Goal: Book appointment/travel/reservation

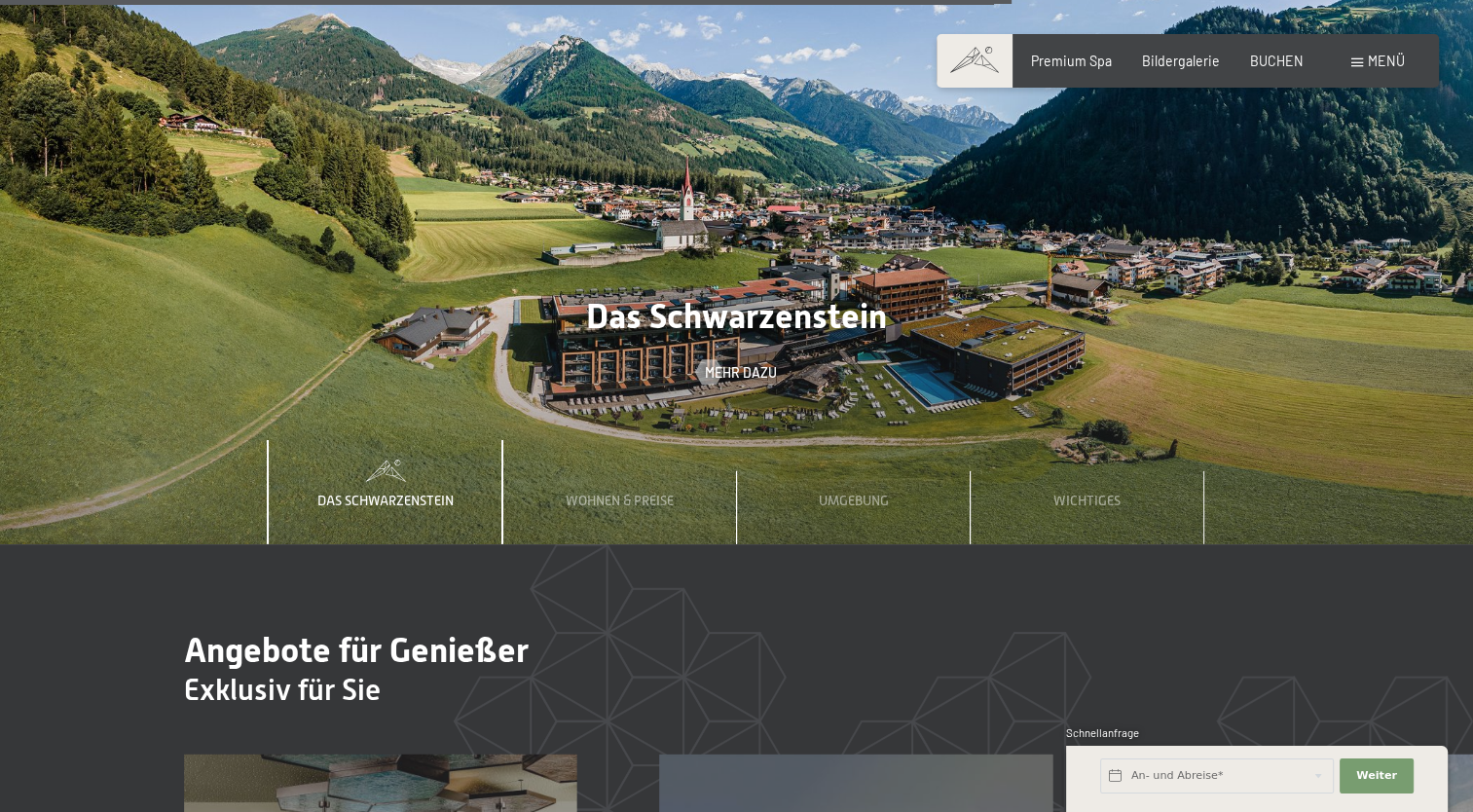
scroll to position [5840, 0]
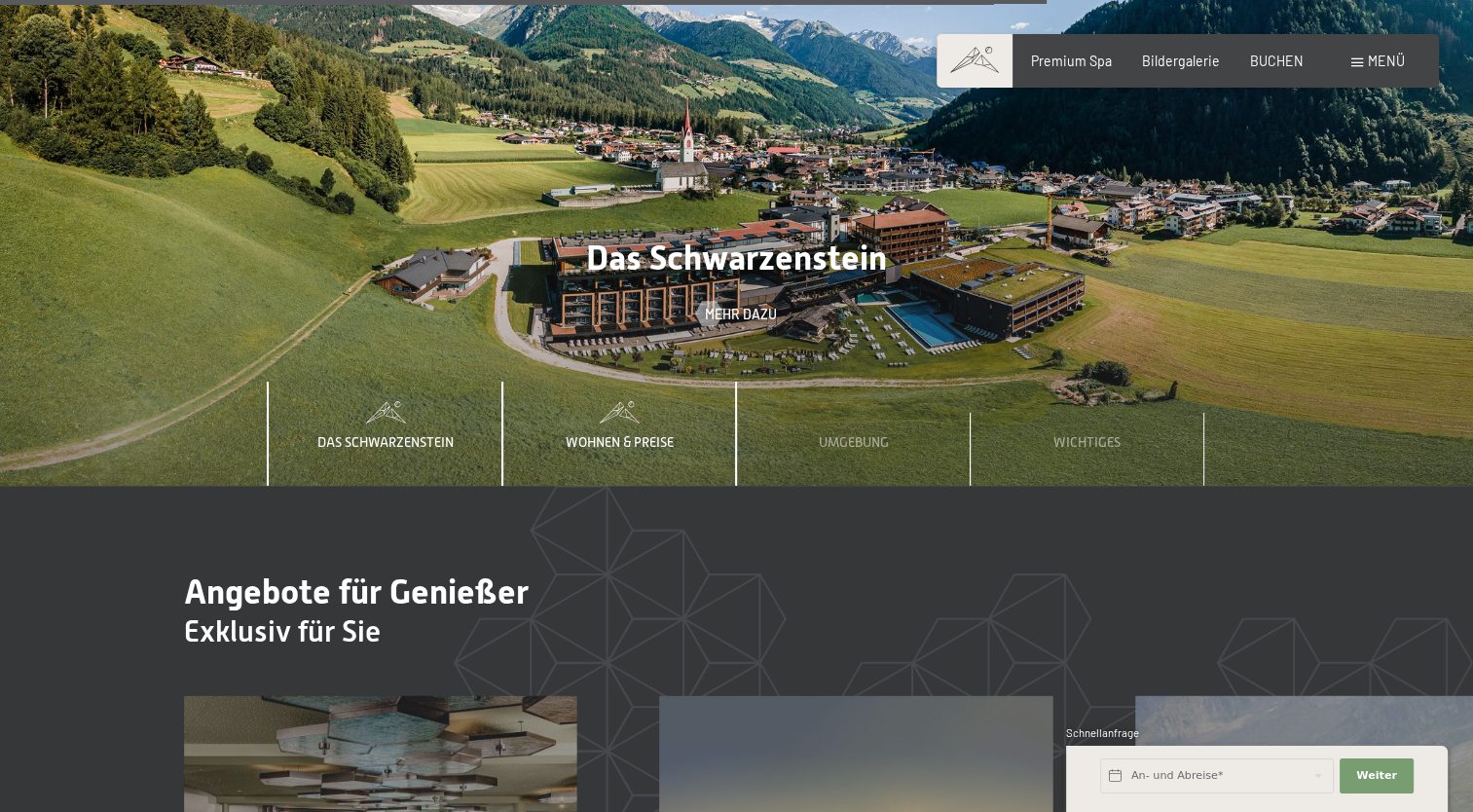
click at [615, 434] on span "Wohnen & Preise" at bounding box center [620, 442] width 108 height 16
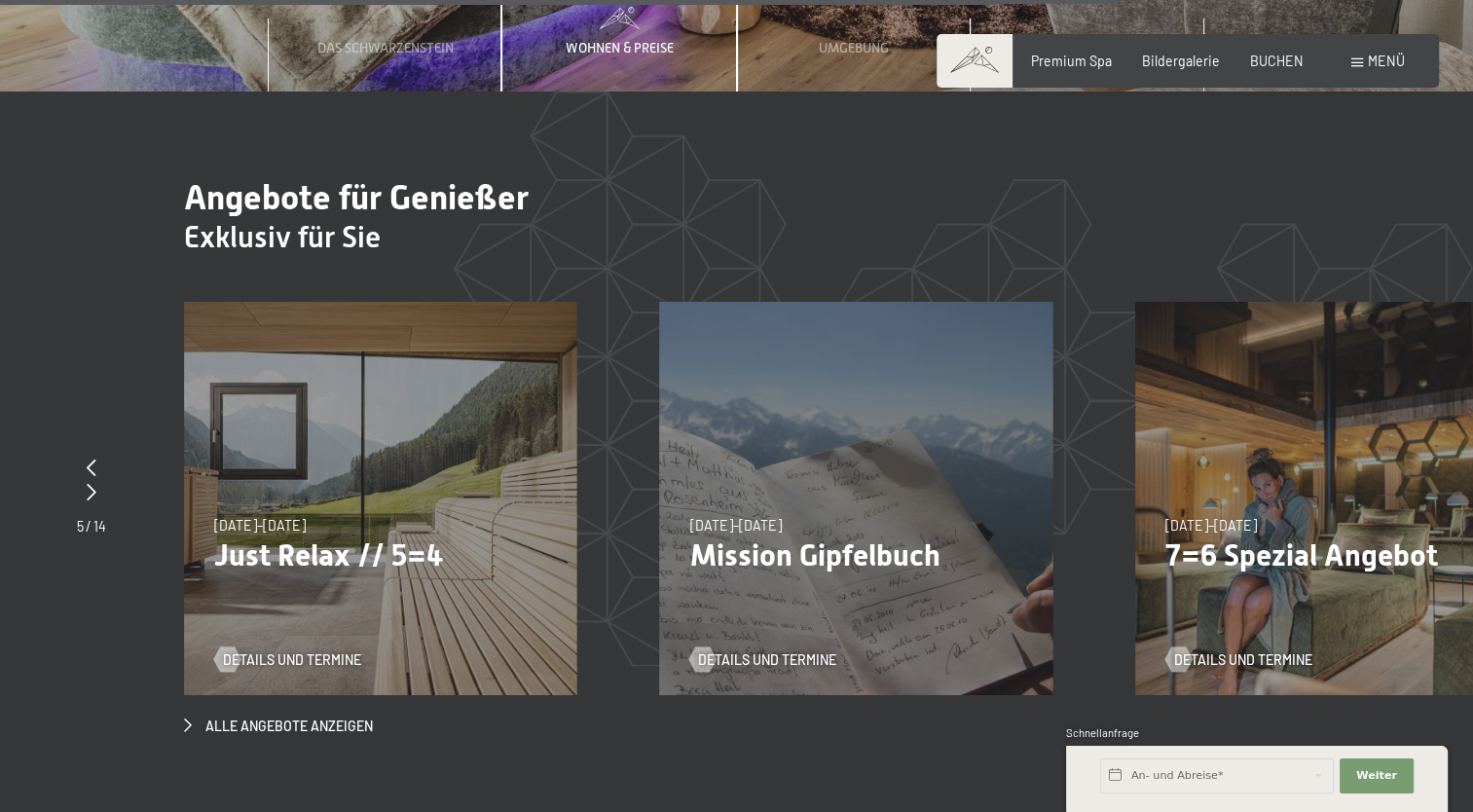
scroll to position [6230, 0]
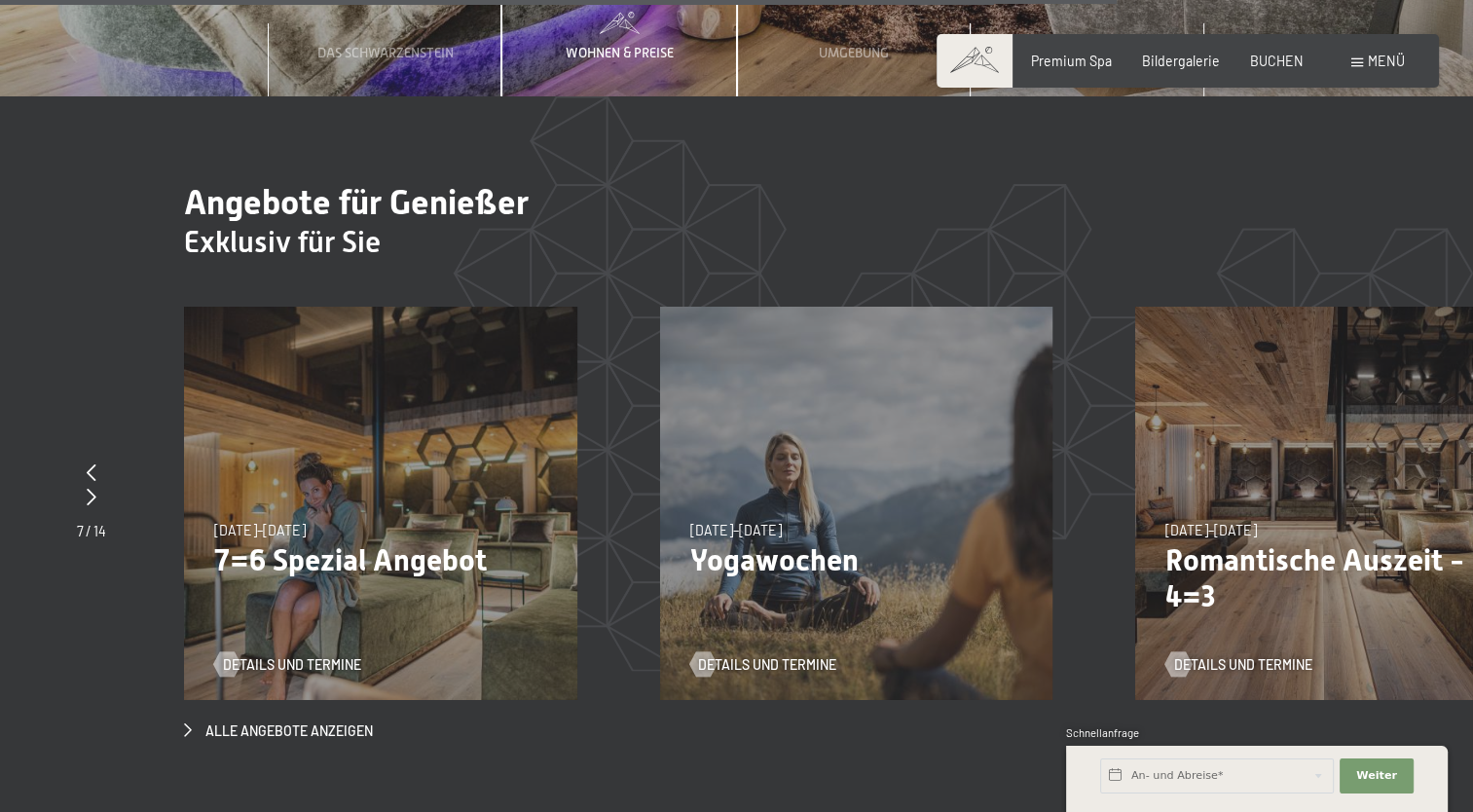
click at [1234, 542] on p "Romantische Auszeit - 4=3" at bounding box center [1331, 578] width 333 height 72
click at [1237, 656] on span "Details und Termine" at bounding box center [1263, 666] width 139 height 20
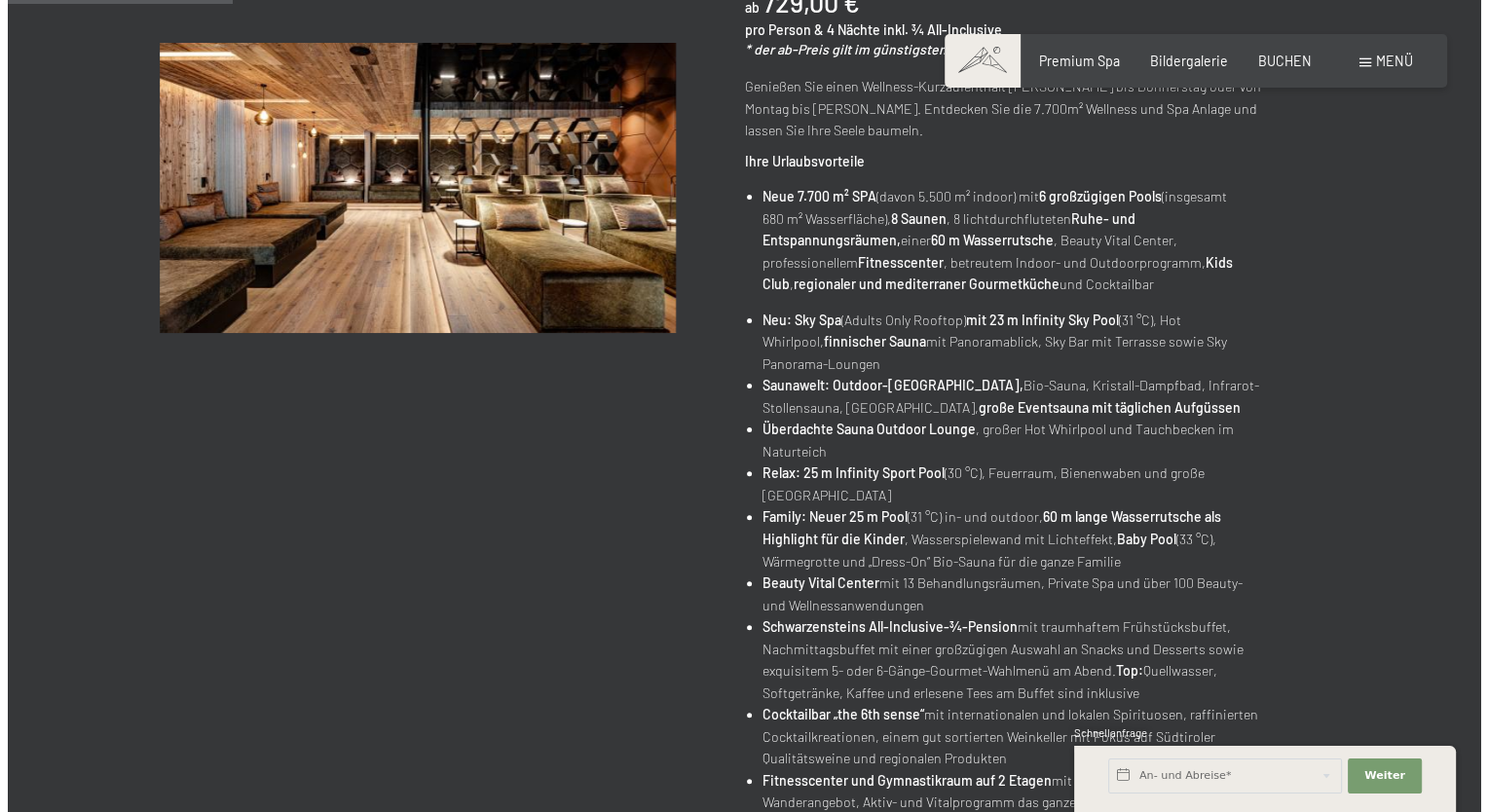
scroll to position [779, 0]
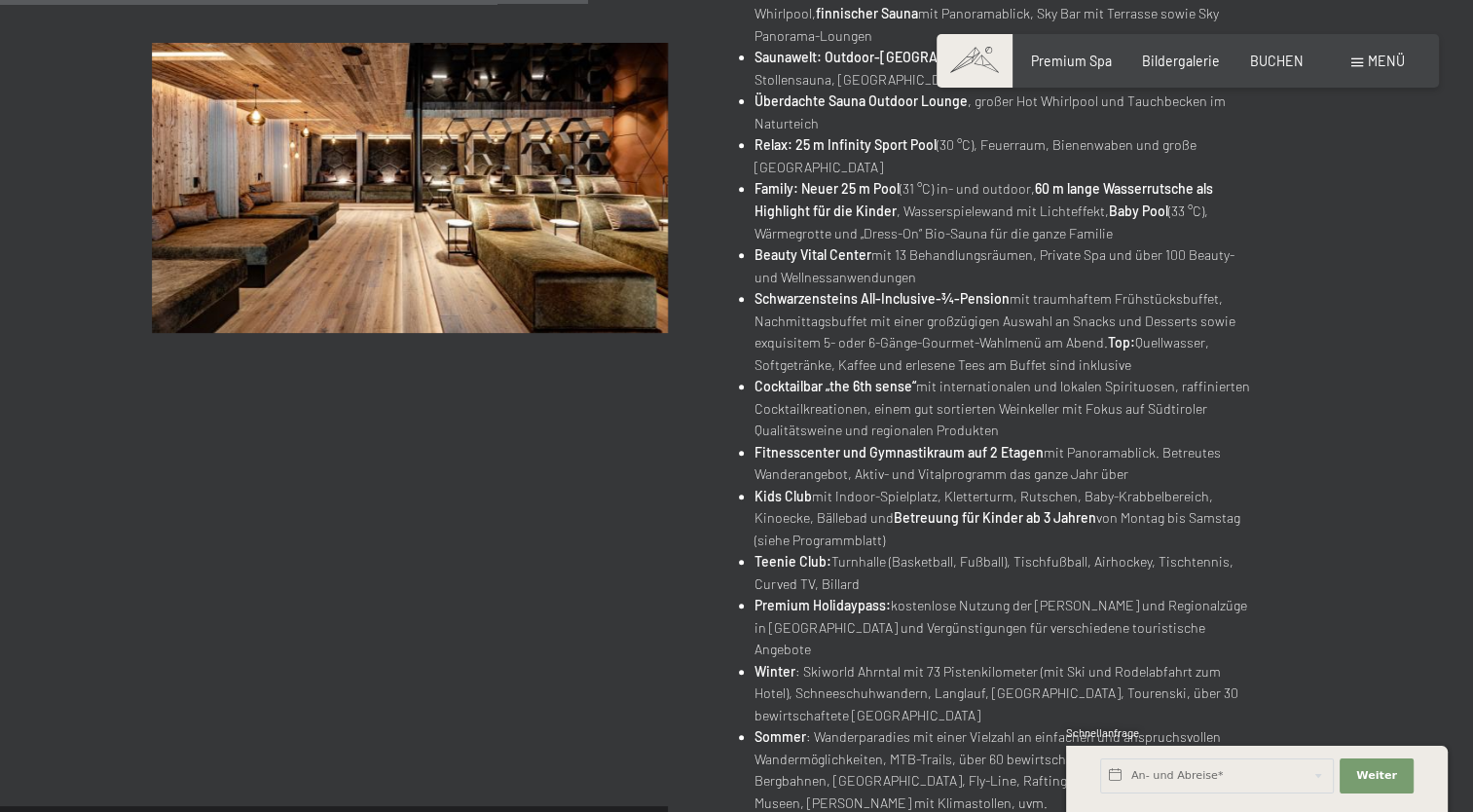
click at [1369, 68] on span "Menü" at bounding box center [1386, 61] width 37 height 17
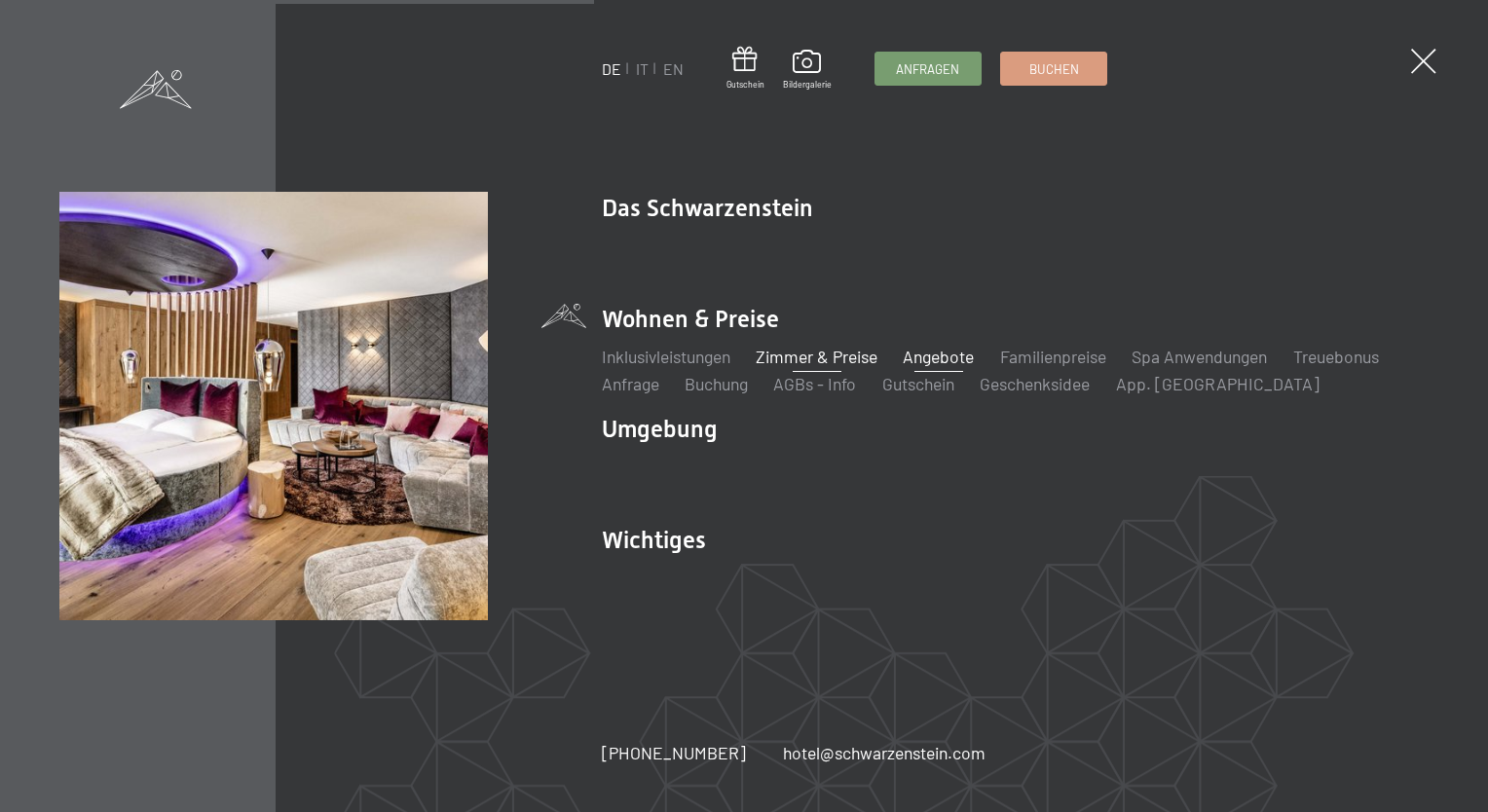
click at [823, 358] on link "Zimmer & Preise" at bounding box center [816, 356] width 122 height 21
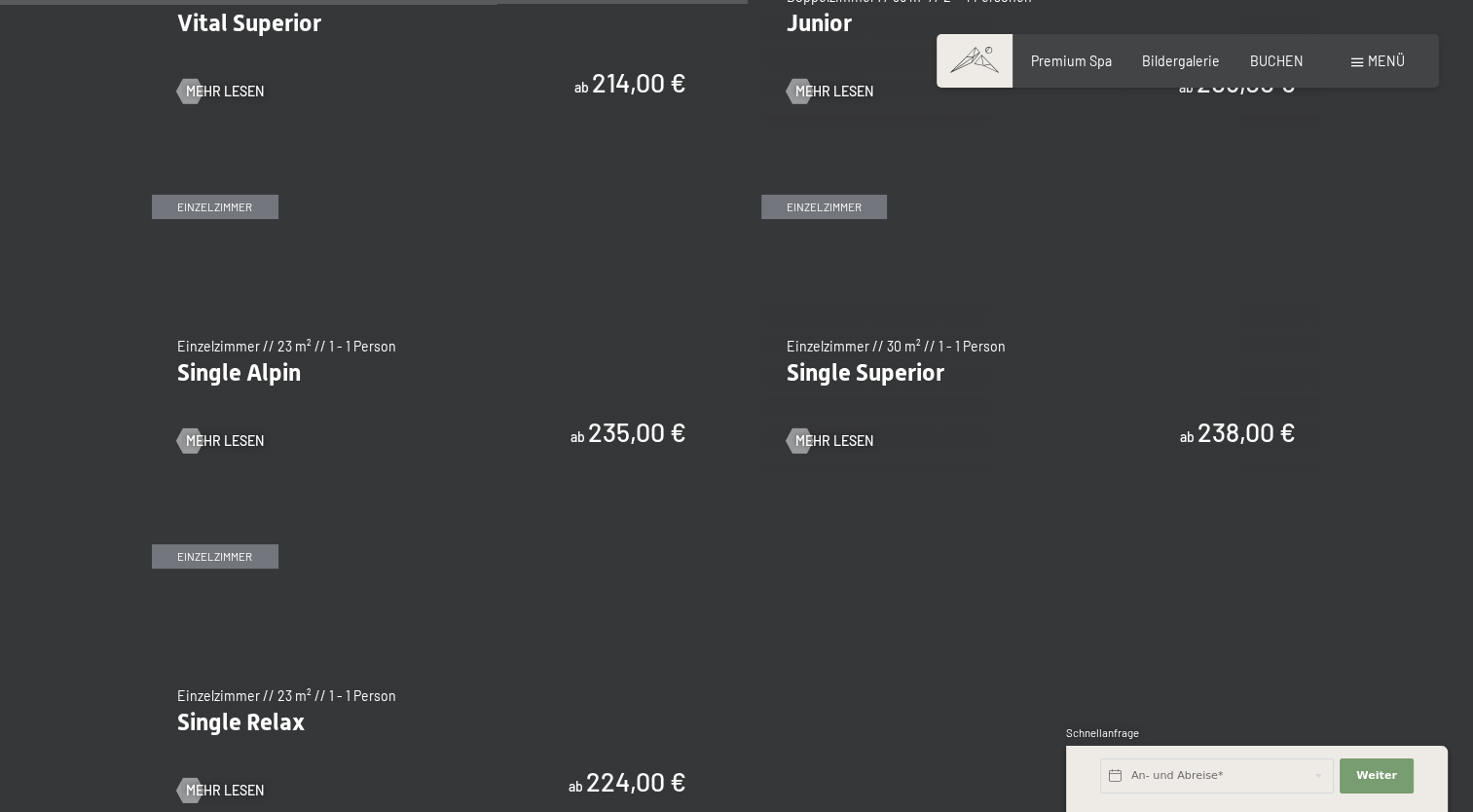
scroll to position [2433, 0]
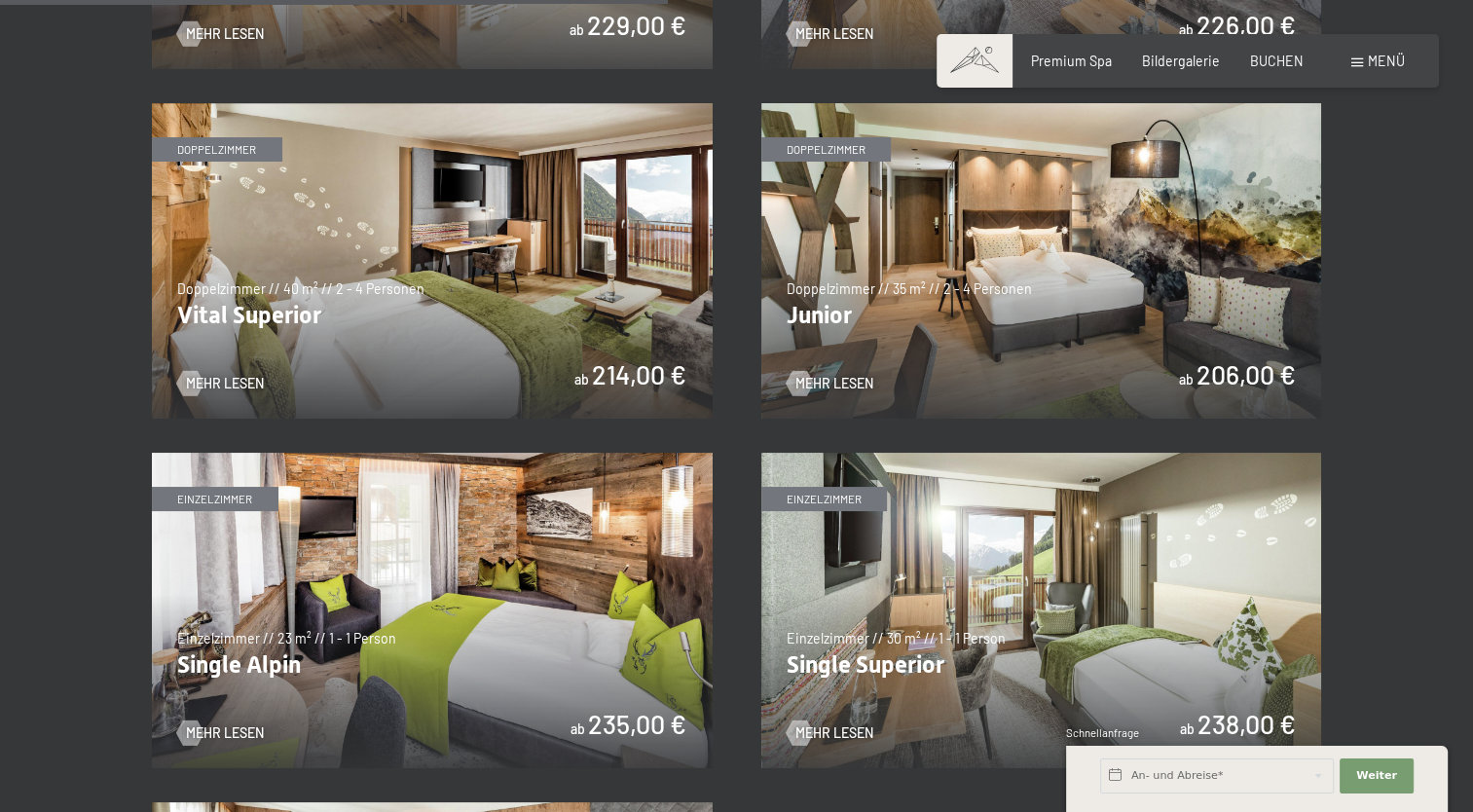
click at [1088, 239] on img at bounding box center [1041, 261] width 561 height 316
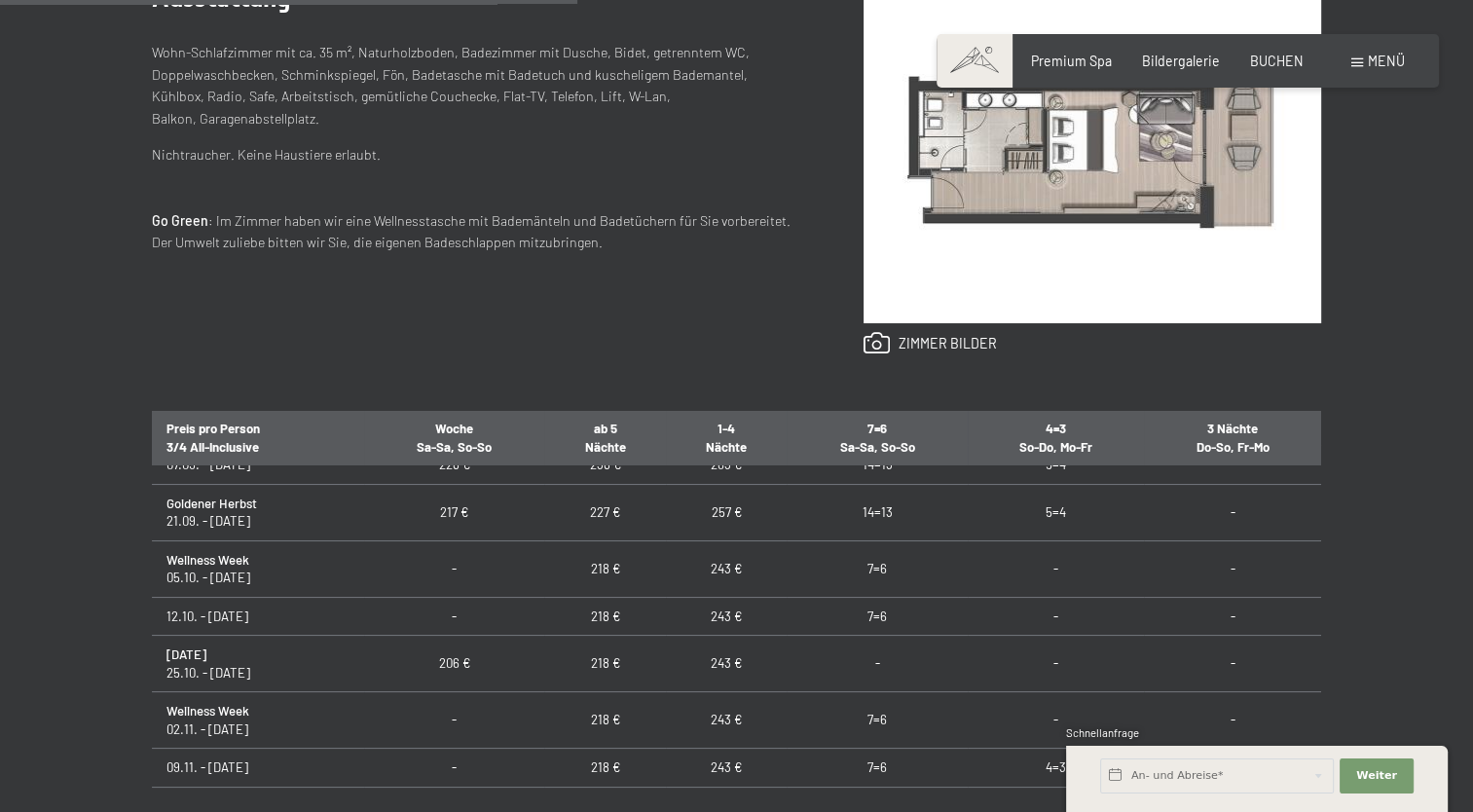
scroll to position [292, 0]
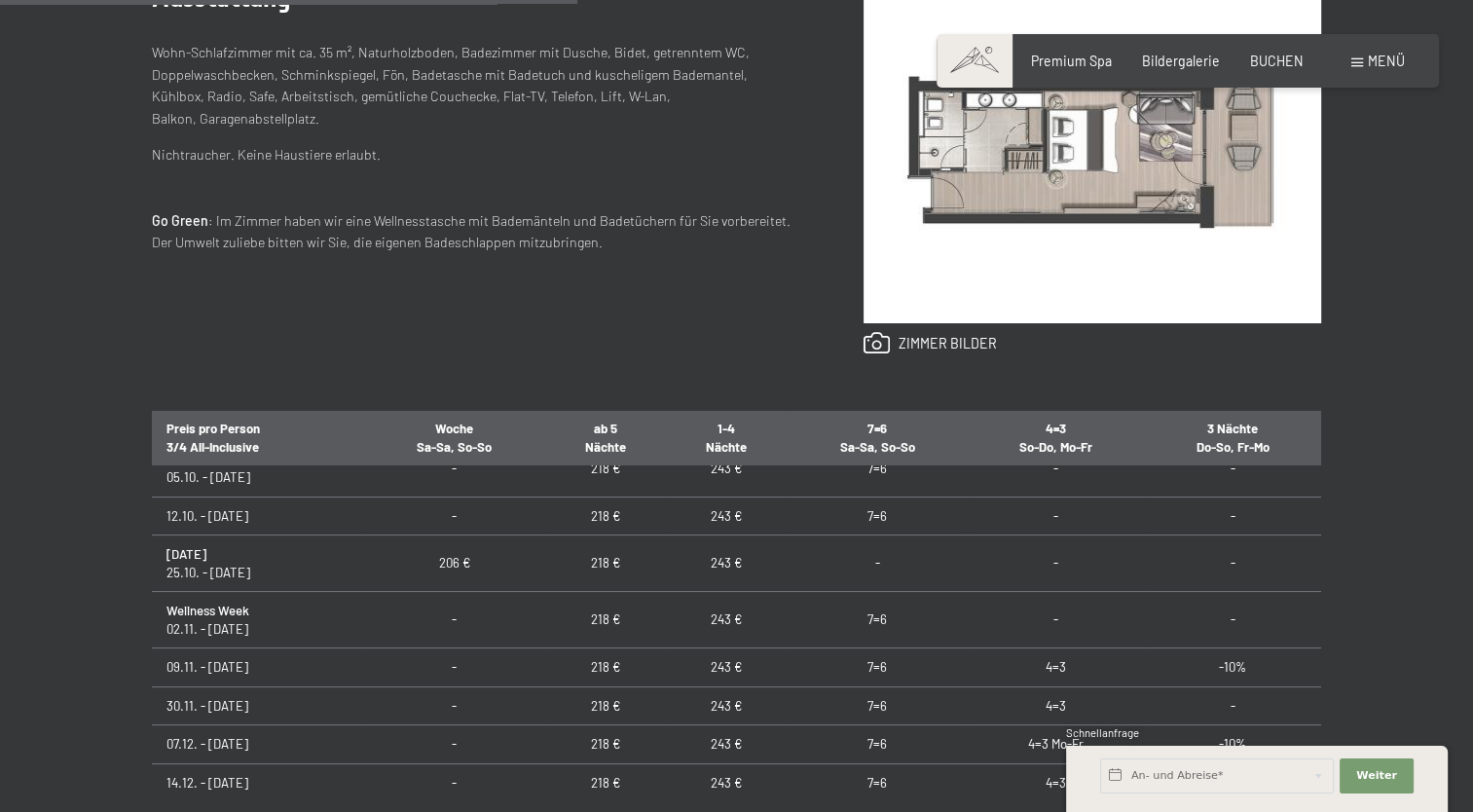
click at [446, 564] on td "206 €" at bounding box center [453, 563] width 180 height 57
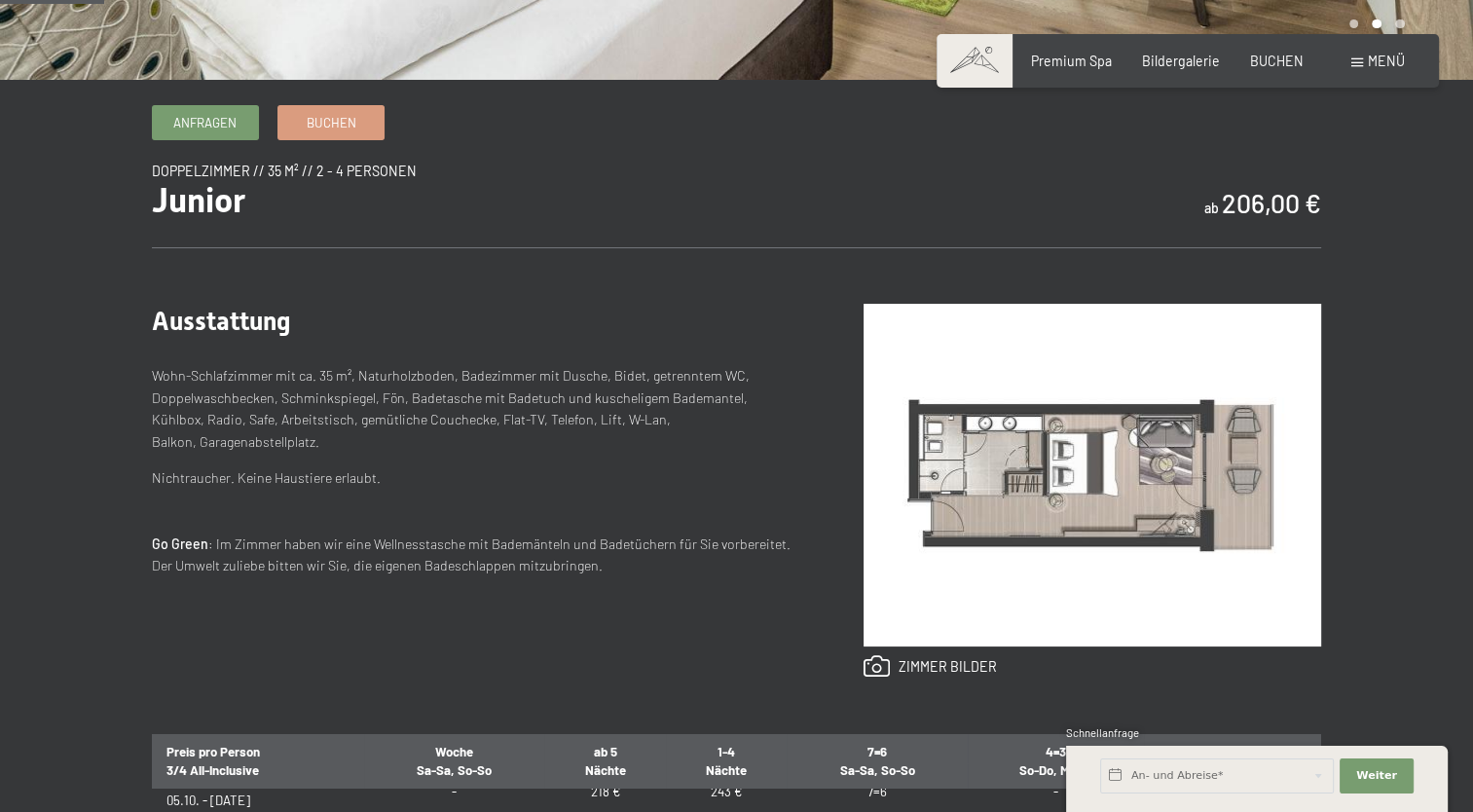
scroll to position [0, 0]
